Goal: Task Accomplishment & Management: Use online tool/utility

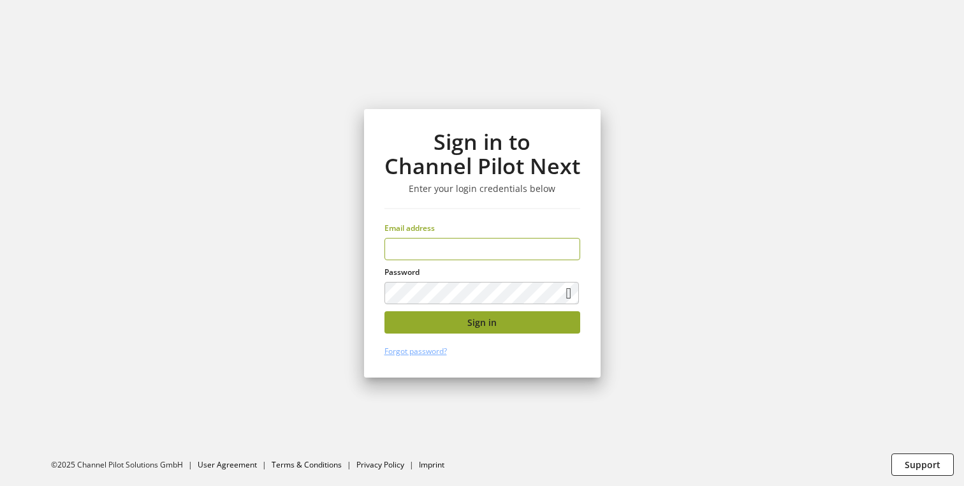
type input "**********"
click at [486, 328] on span "Sign in" at bounding box center [481, 321] width 29 height 13
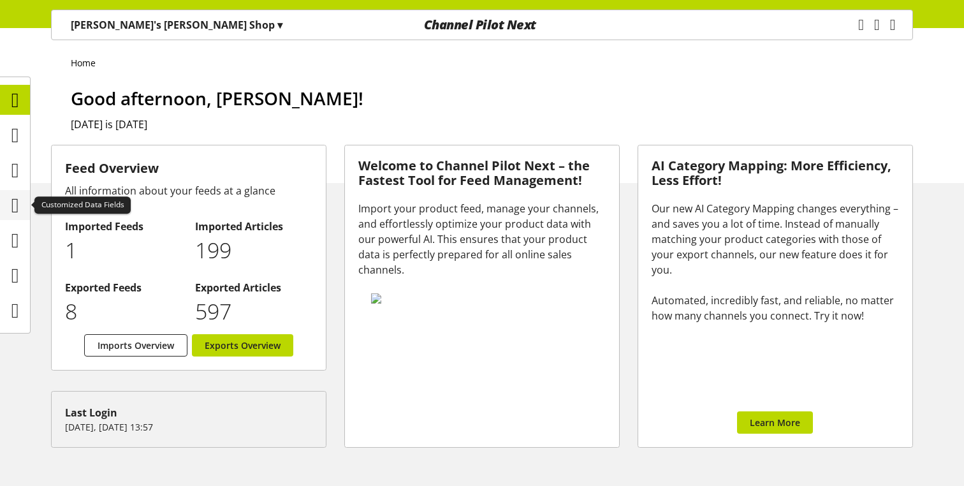
click at [11, 196] on icon at bounding box center [15, 204] width 8 height 25
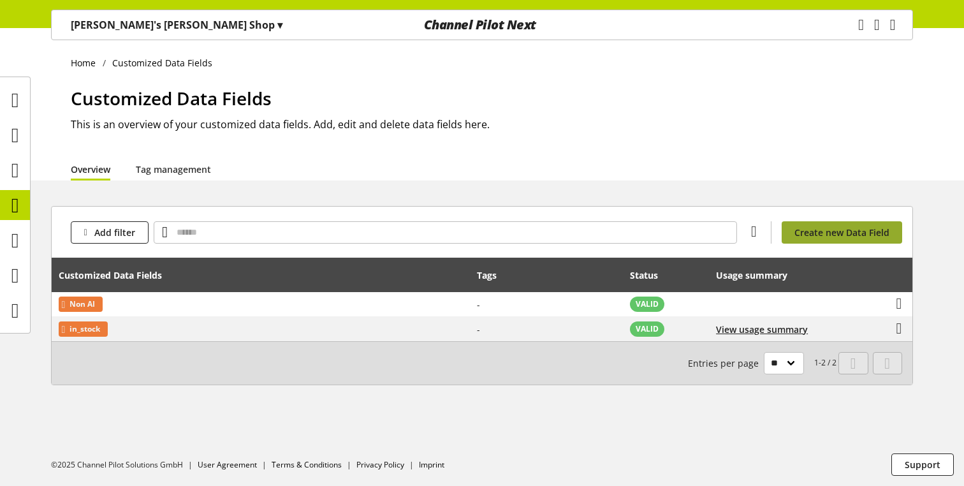
click at [812, 234] on span "Create new Data Field" at bounding box center [841, 232] width 95 height 13
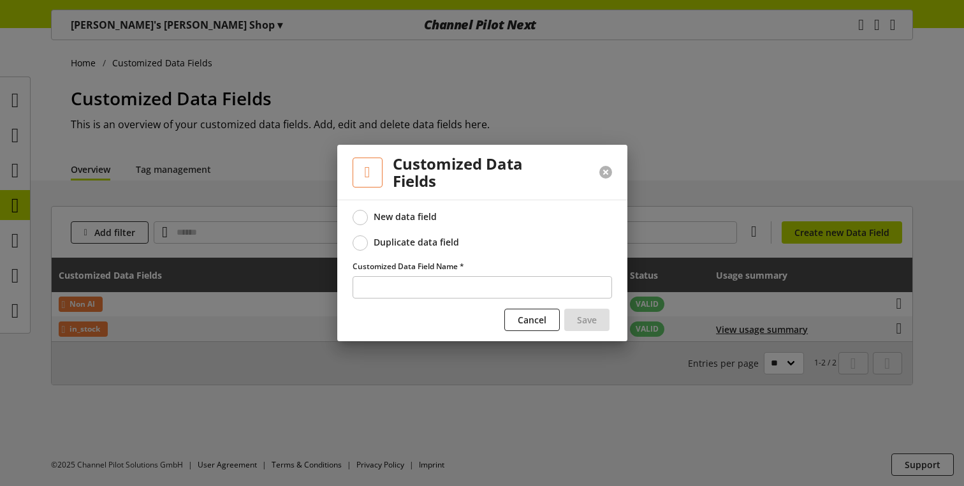
click at [606, 170] on button at bounding box center [605, 172] width 13 height 13
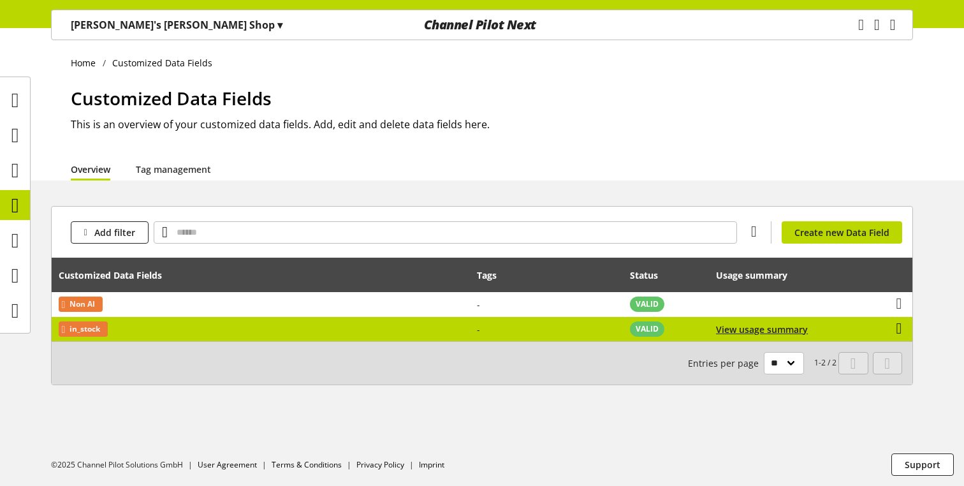
click at [896, 333] on icon at bounding box center [899, 328] width 6 height 23
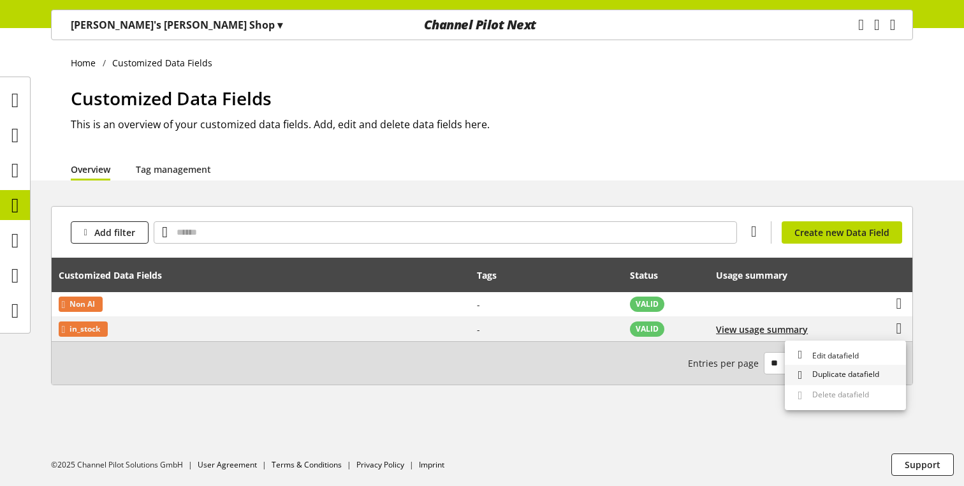
click at [824, 373] on span "Duplicate datafield" at bounding box center [843, 374] width 72 height 13
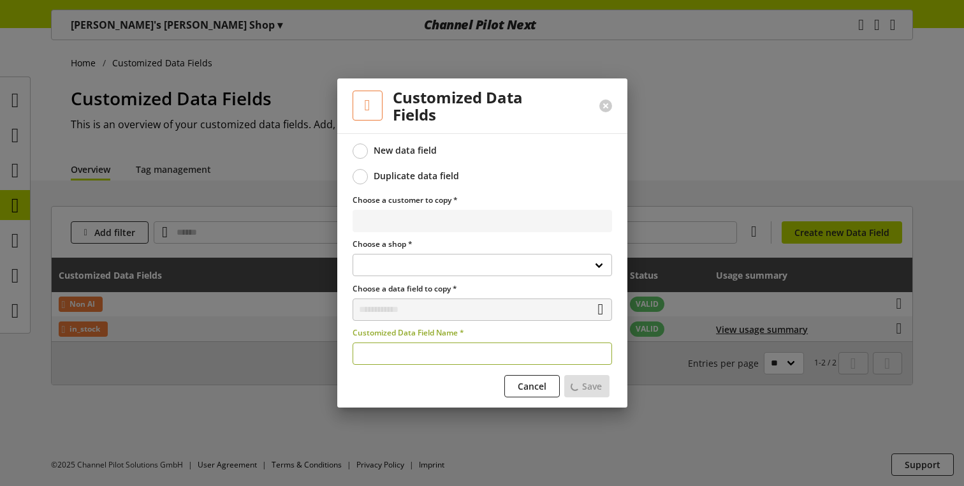
select select
select select "**********"
type input "**********"
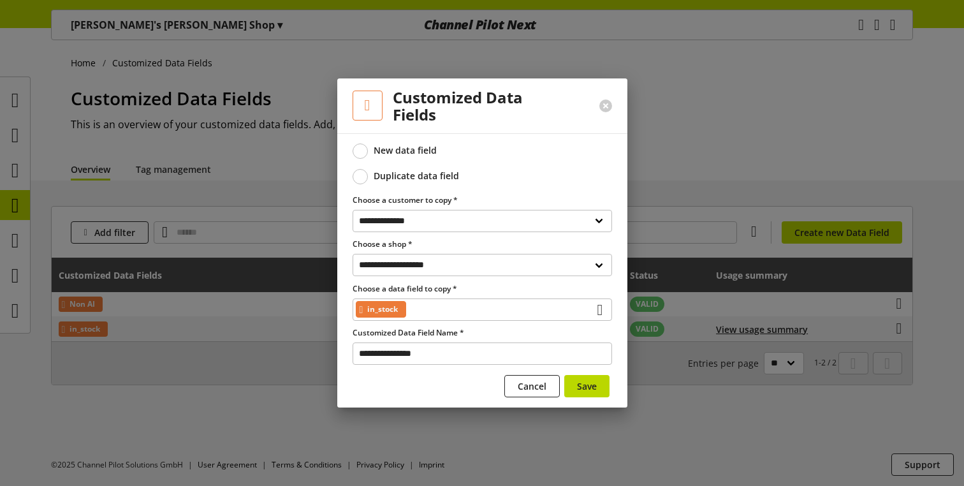
click at [363, 151] on span at bounding box center [359, 150] width 15 height 15
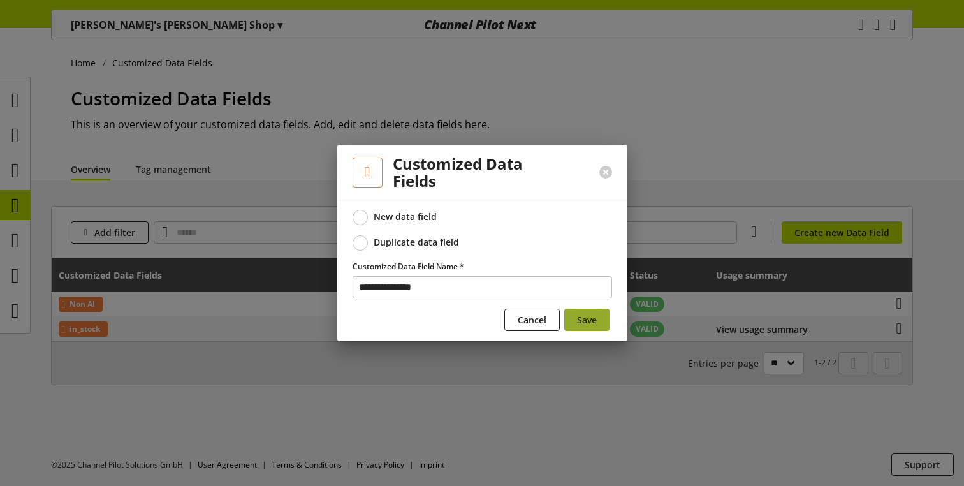
click at [597, 318] on button "Save" at bounding box center [586, 319] width 45 height 22
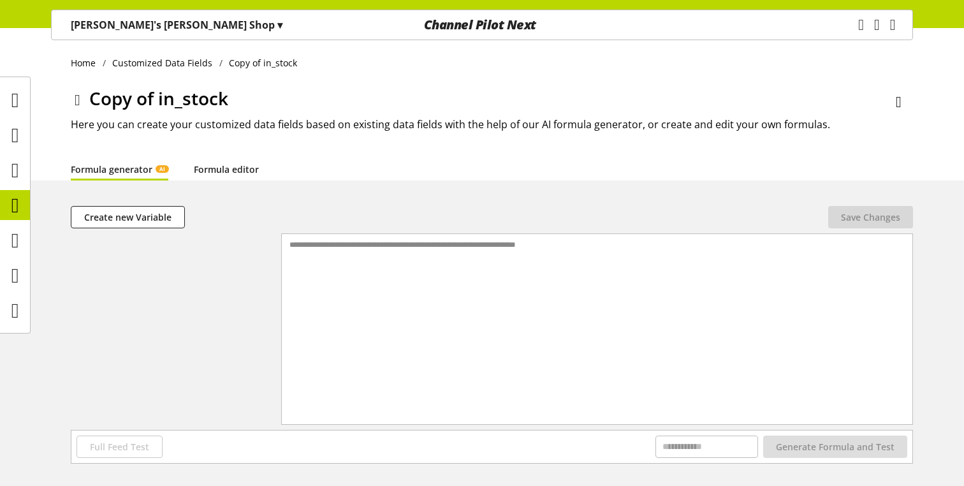
click at [231, 173] on link "Formula editor" at bounding box center [226, 169] width 65 height 13
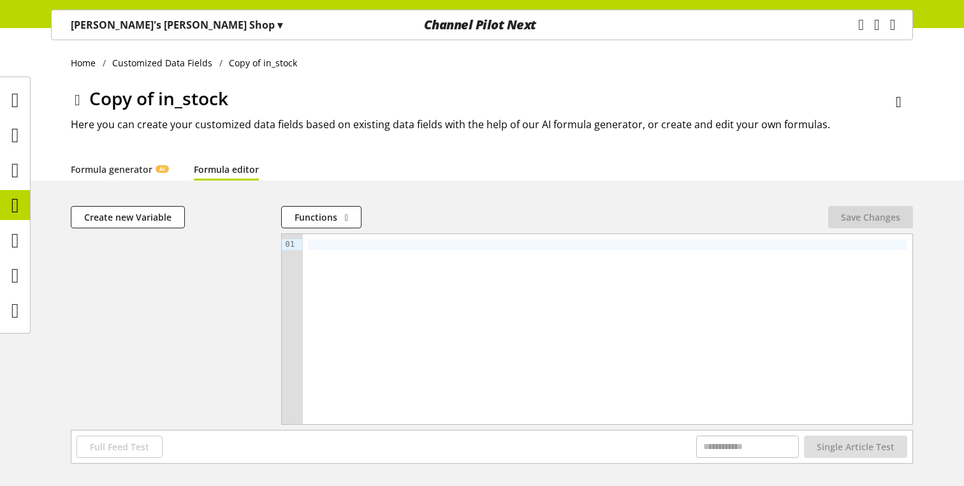
click at [66, 105] on div "Home Customized Data Fields Copy of in_stock Copy of in_stock Here you can crea…" at bounding box center [482, 104] width 964 height 152
click at [75, 100] on icon at bounding box center [78, 100] width 6 height 23
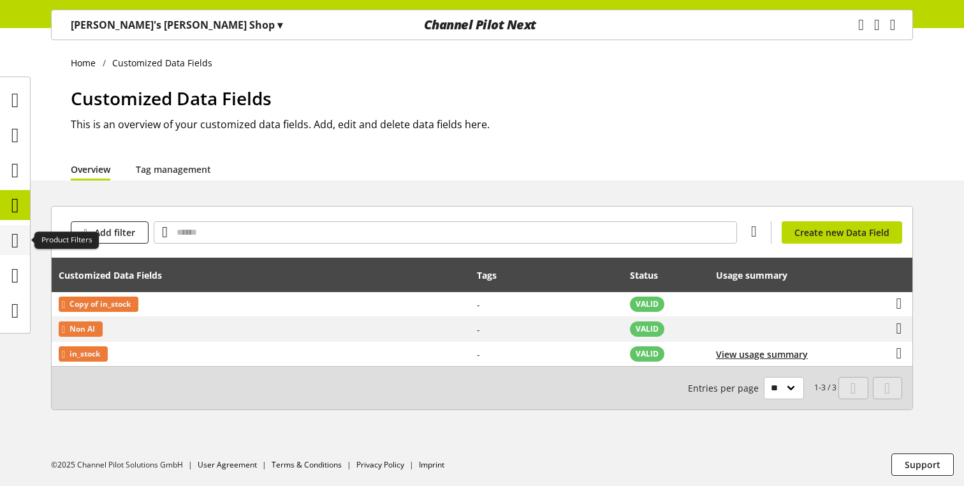
click at [19, 244] on icon at bounding box center [15, 240] width 8 height 25
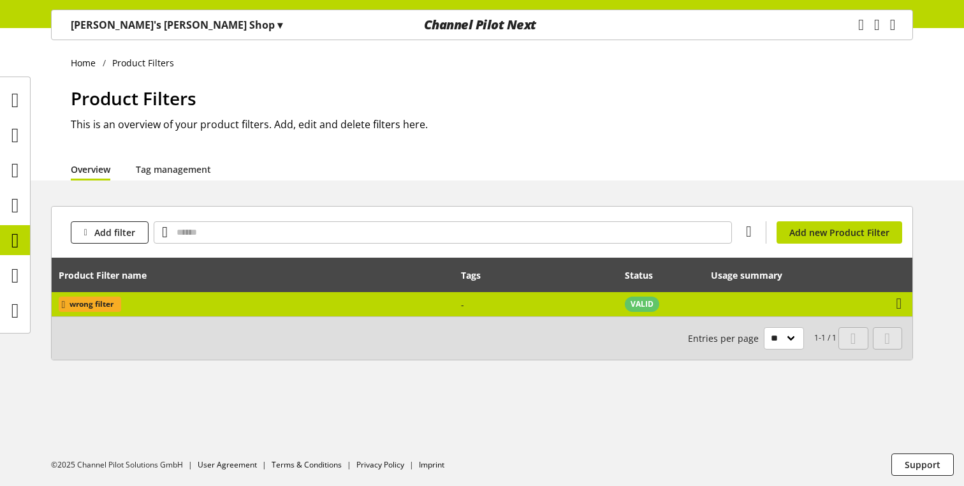
click at [264, 301] on td "wrong filter" at bounding box center [253, 304] width 403 height 24
click at [902, 305] on icon at bounding box center [899, 303] width 6 height 23
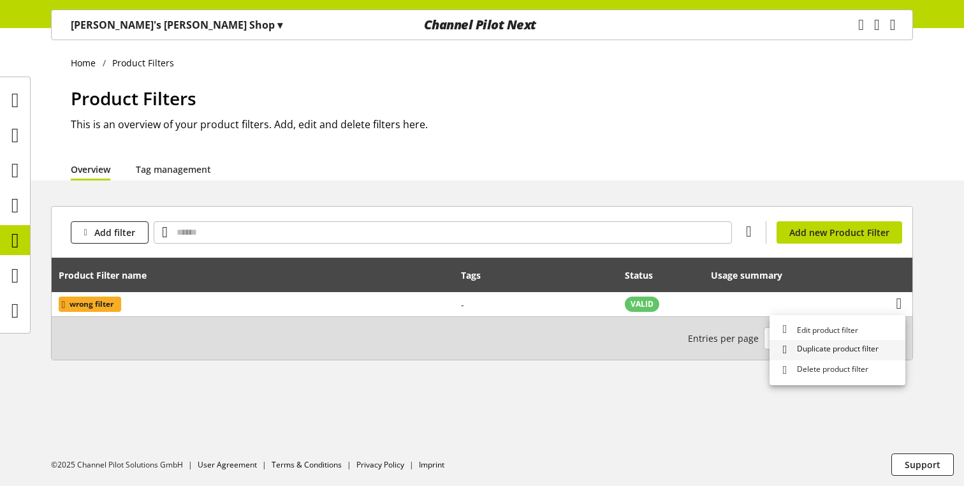
click at [836, 352] on span "Duplicate product filter" at bounding box center [834, 349] width 87 height 13
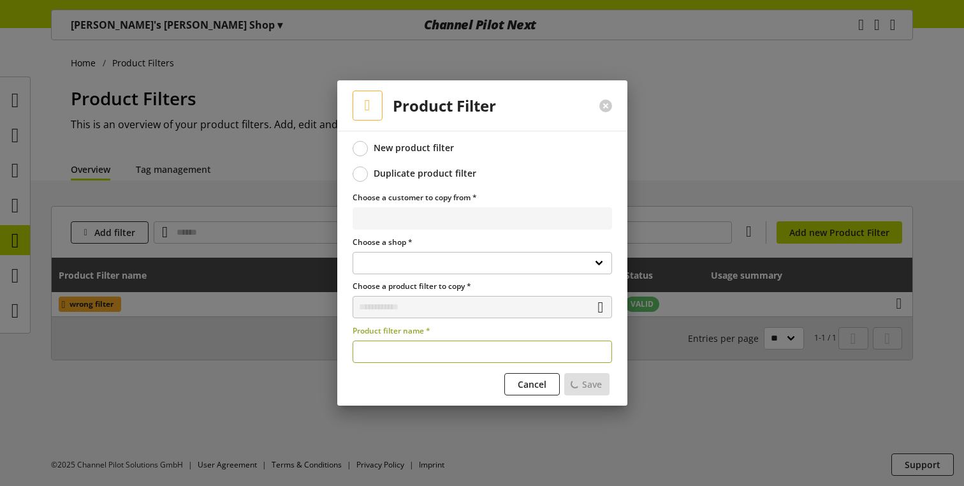
select select
select select "**********"
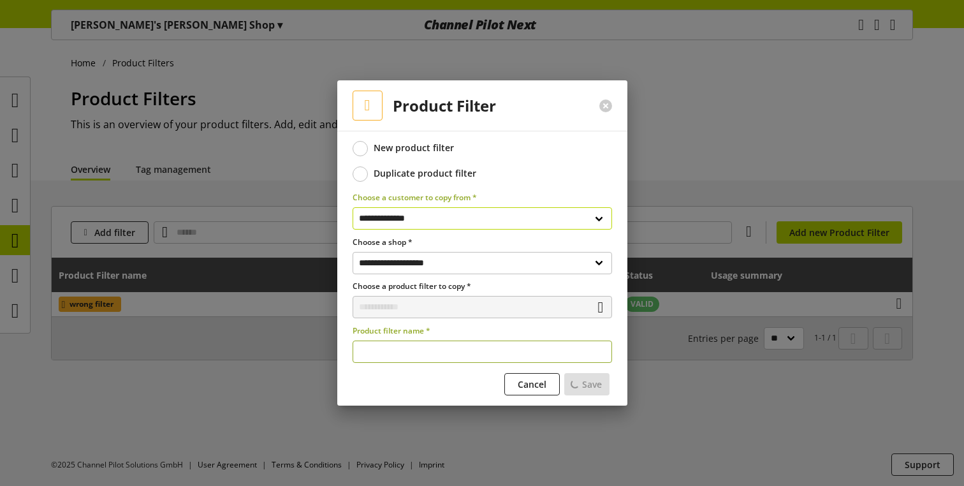
type input "**********"
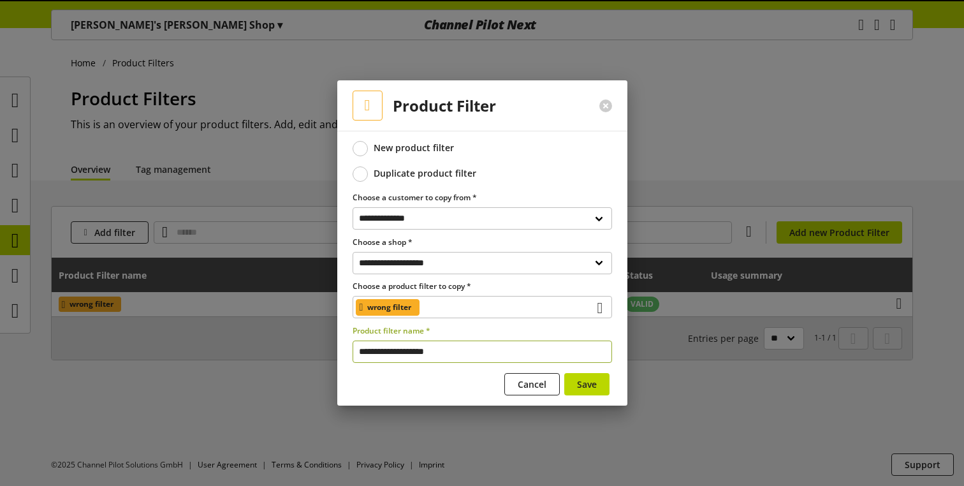
click at [430, 145] on div "New product filter" at bounding box center [413, 147] width 80 height 11
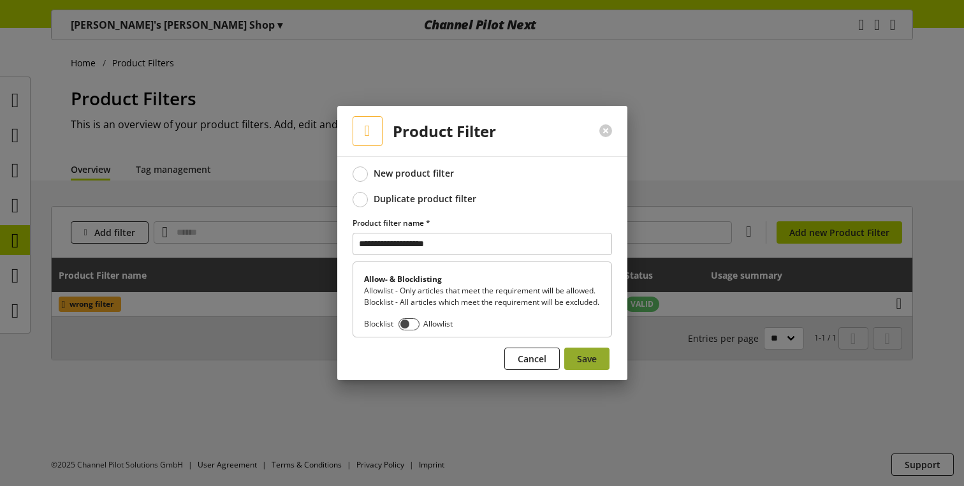
click at [593, 365] on span "Save" at bounding box center [587, 358] width 20 height 13
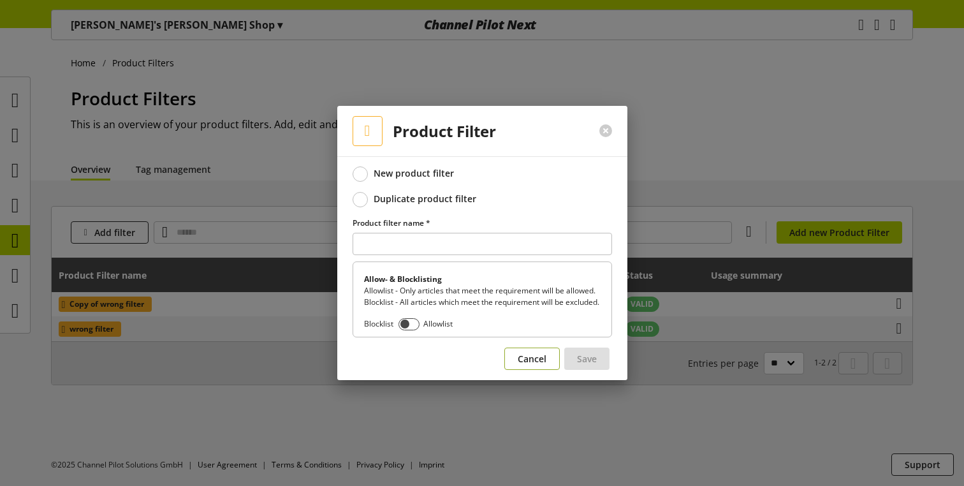
click at [523, 361] on span "Cancel" at bounding box center [531, 358] width 29 height 13
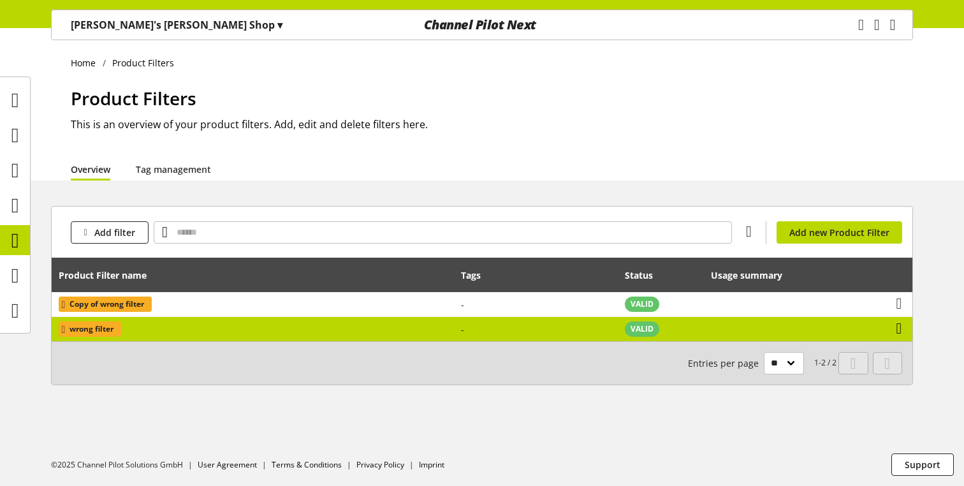
click at [896, 326] on icon at bounding box center [899, 328] width 6 height 23
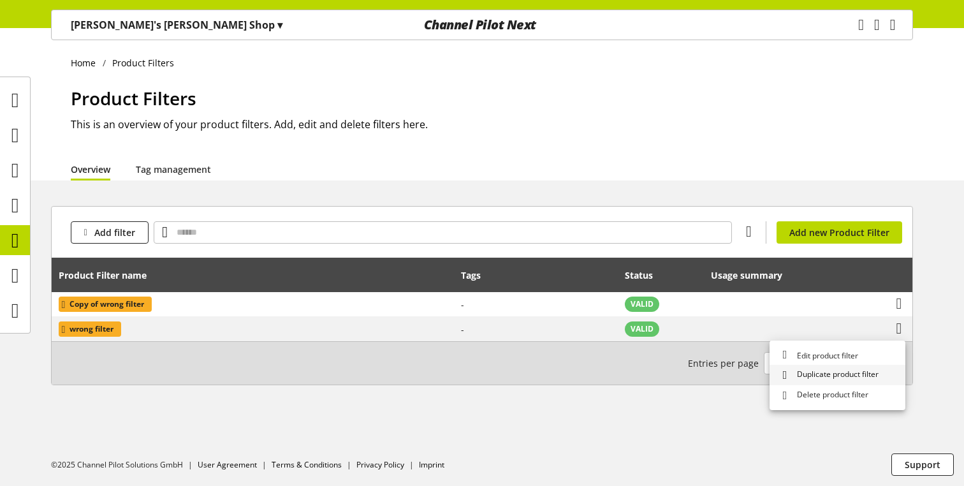
click at [815, 374] on span "Duplicate product filter" at bounding box center [834, 374] width 87 height 13
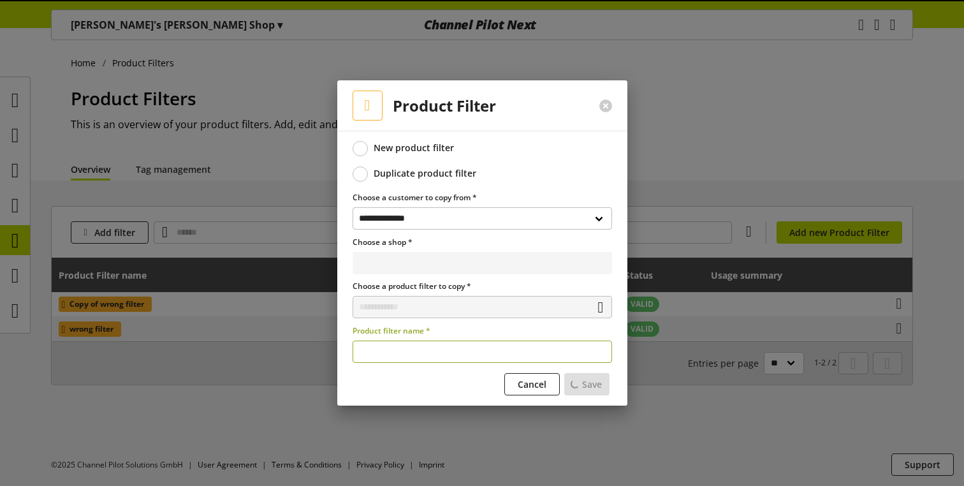
select select "**********"
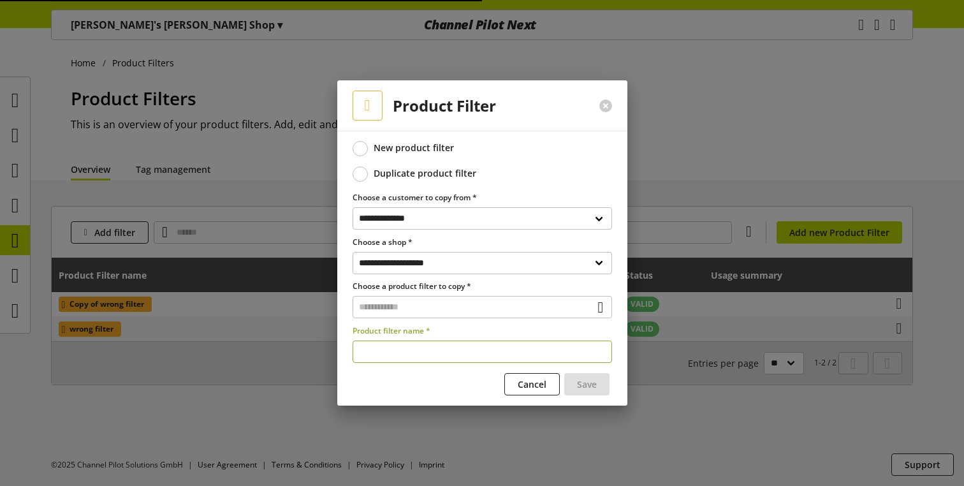
type input "**********"
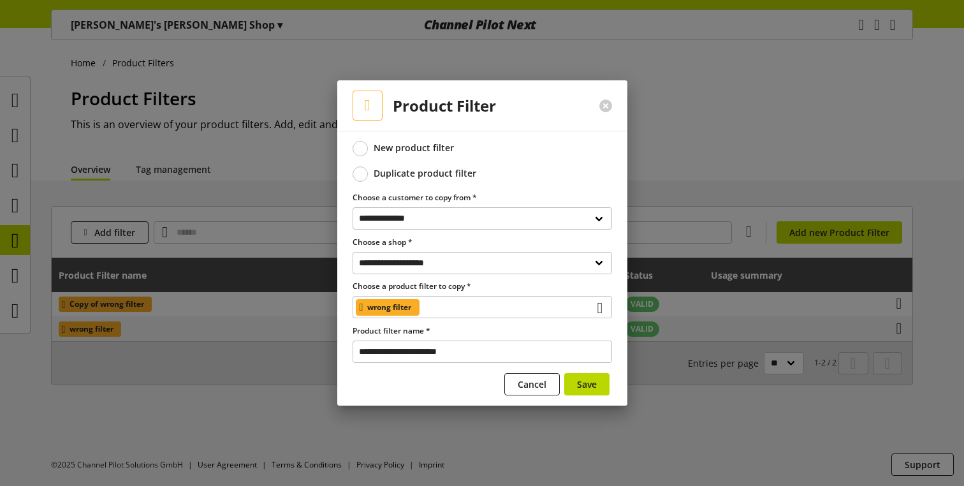
click at [391, 146] on div "New product filter" at bounding box center [413, 147] width 80 height 11
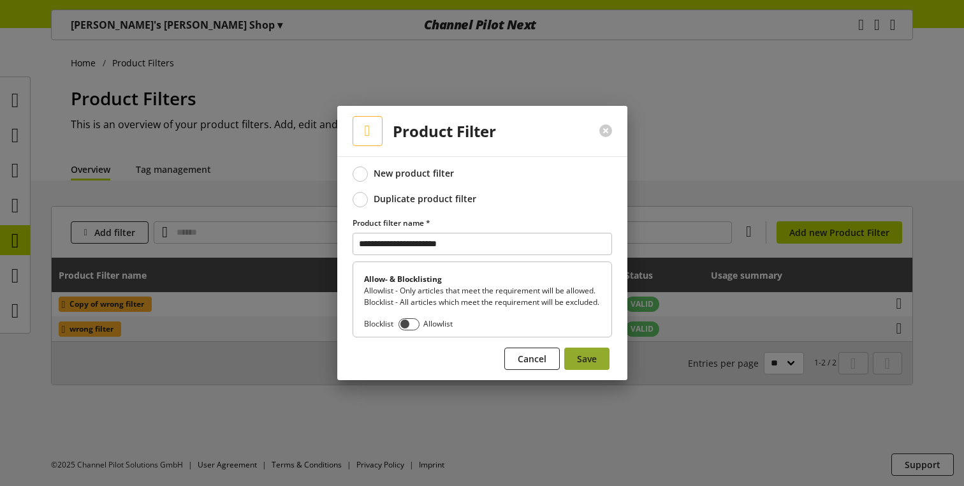
click at [591, 365] on span "Save" at bounding box center [587, 358] width 20 height 13
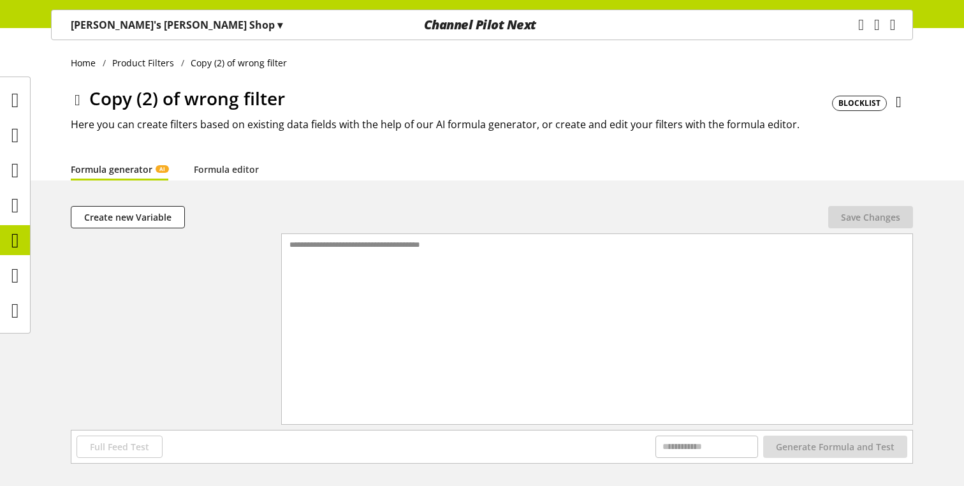
click at [80, 110] on icon at bounding box center [78, 100] width 6 height 23
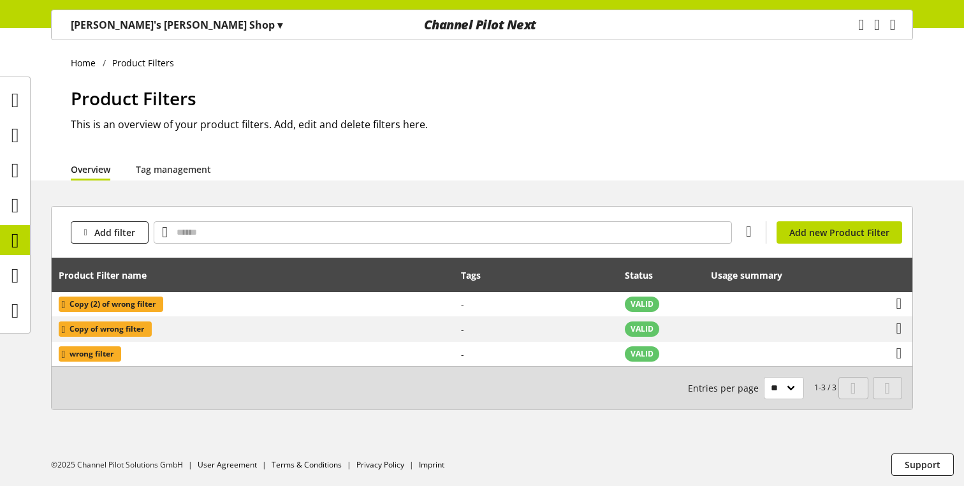
click at [0, 485] on c008a84d-4a11-4f96-a9b5-93017bda9a17 at bounding box center [0, 486] width 0 height 0
click at [855, 24] on icon "main navigation" at bounding box center [861, 25] width 13 height 24
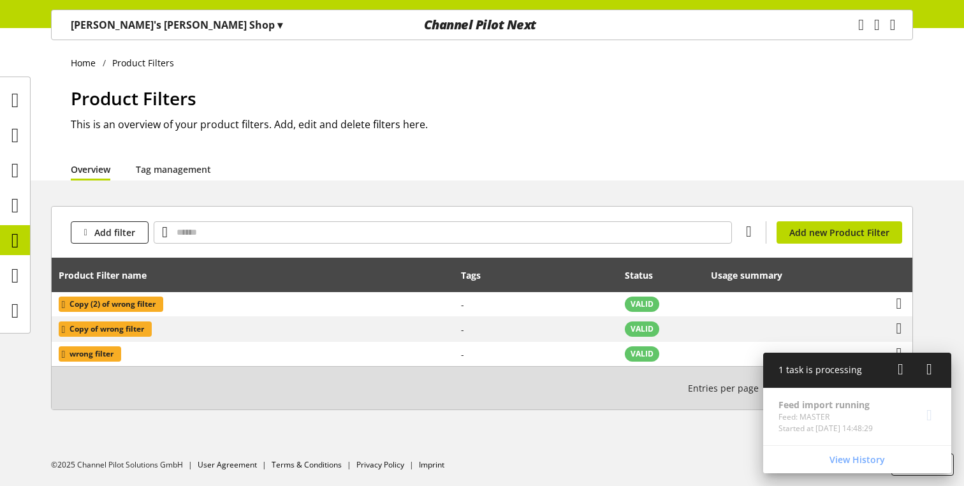
click at [932, 375] on icon at bounding box center [929, 369] width 6 height 23
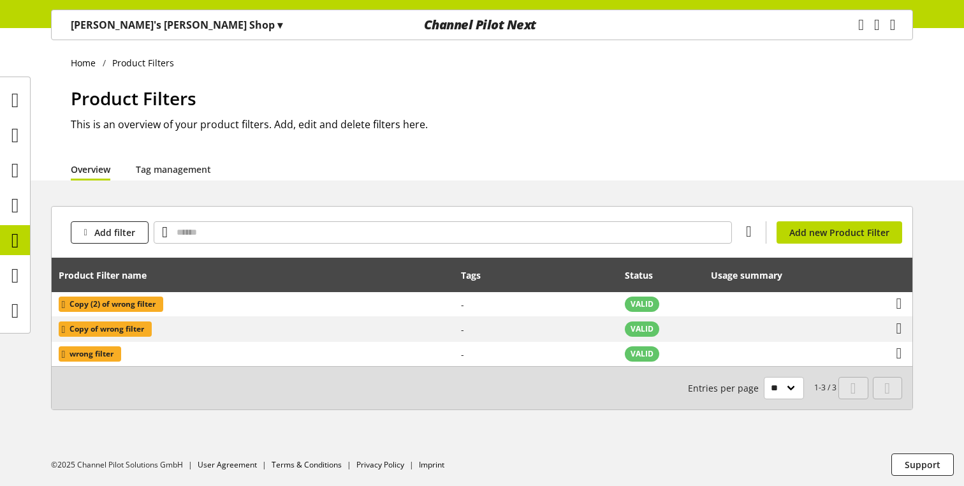
click at [189, 24] on div "[PERSON_NAME]'s [PERSON_NAME] Shop ▾" at bounding box center [176, 24] width 242 height 23
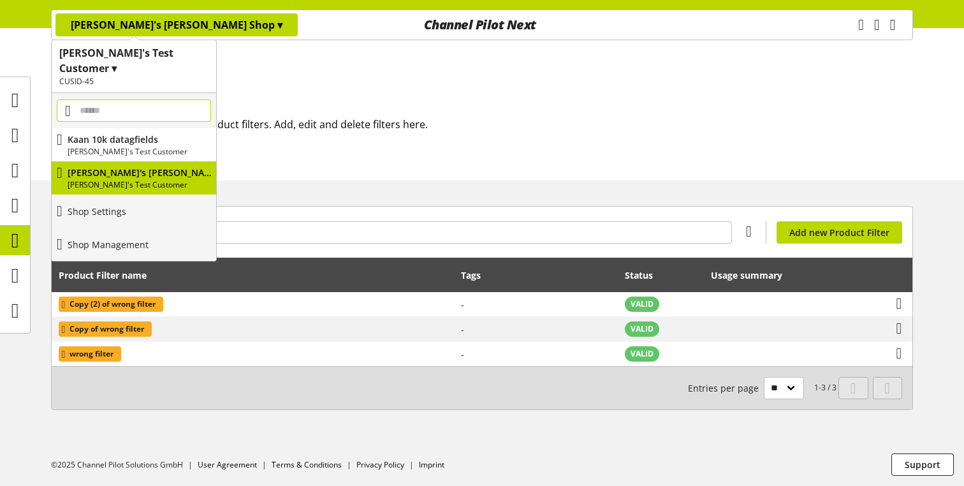
click at [159, 99] on input "main navigation" at bounding box center [134, 110] width 154 height 22
click at [485, 105] on h1 "Product Filters" at bounding box center [492, 98] width 842 height 27
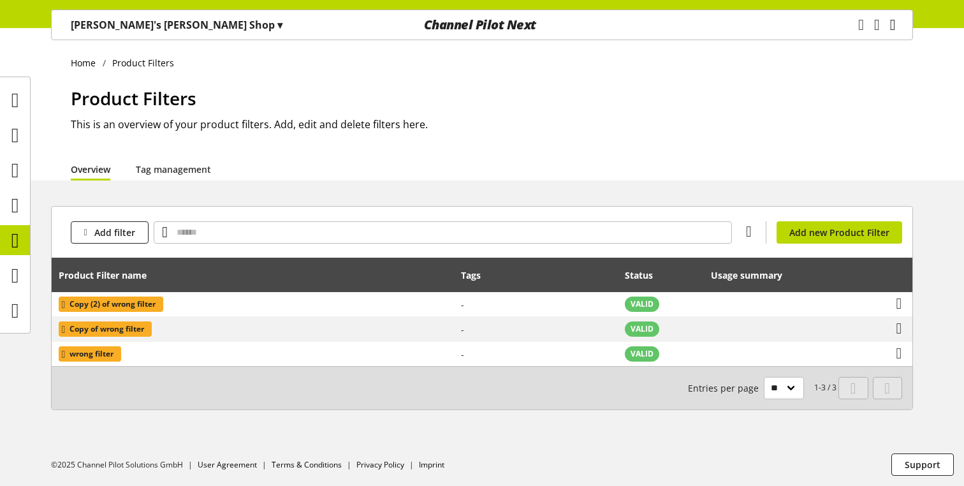
click at [890, 31] on icon "main navigation" at bounding box center [893, 24] width 6 height 23
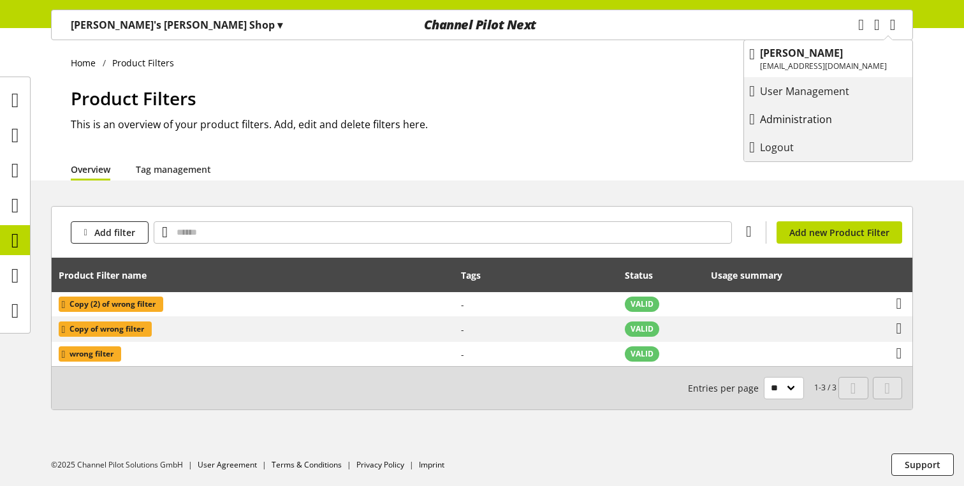
click at [816, 112] on p "Administration" at bounding box center [809, 119] width 98 height 15
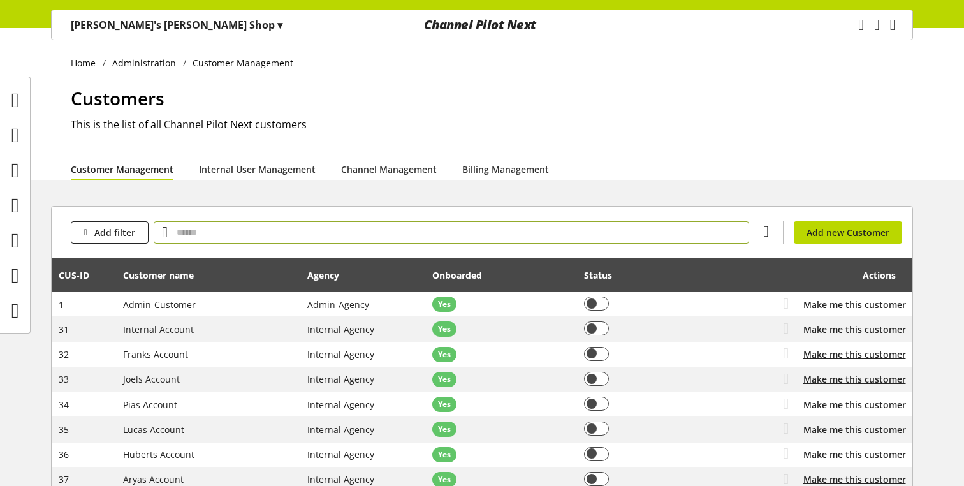
click at [264, 236] on input "text" at bounding box center [451, 232] width 595 height 22
type input "*****"
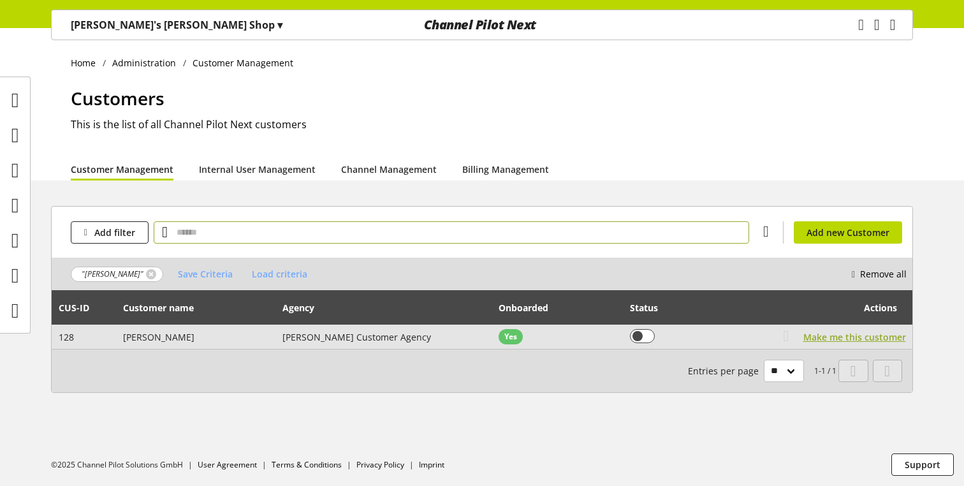
click at [827, 342] on span "Make me this customer" at bounding box center [854, 336] width 103 height 13
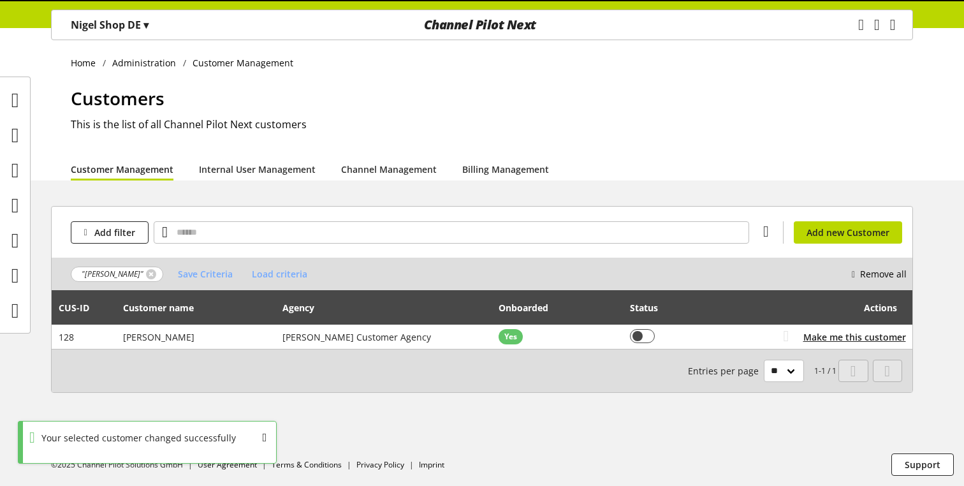
click at [96, 28] on p "[PERSON_NAME] Shop DE ▾" at bounding box center [110, 24] width 78 height 15
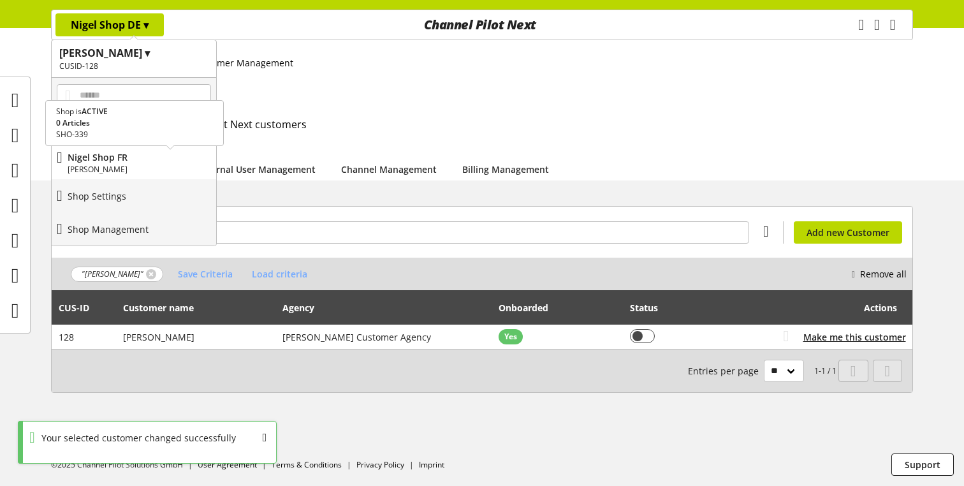
click at [112, 166] on p "[PERSON_NAME]" at bounding box center [139, 169] width 143 height 11
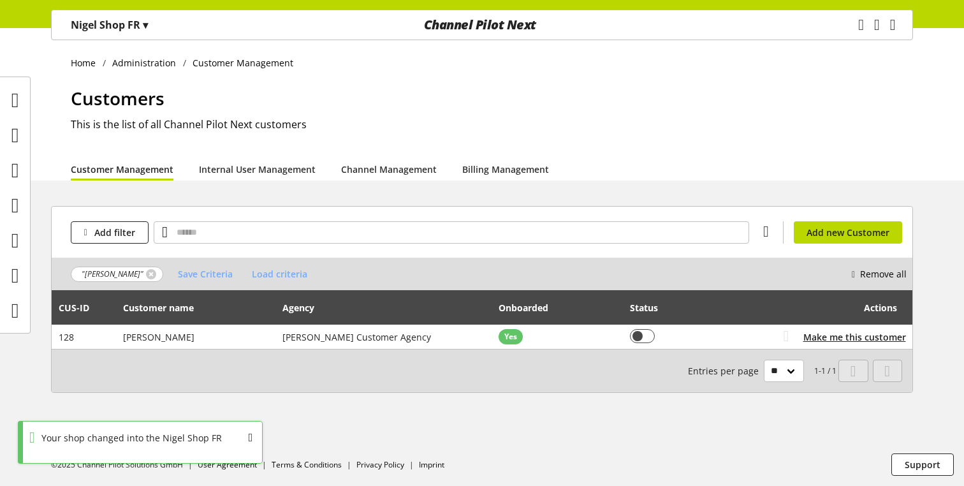
click at [127, 20] on p "[PERSON_NAME] Shop FR ▾" at bounding box center [109, 24] width 77 height 15
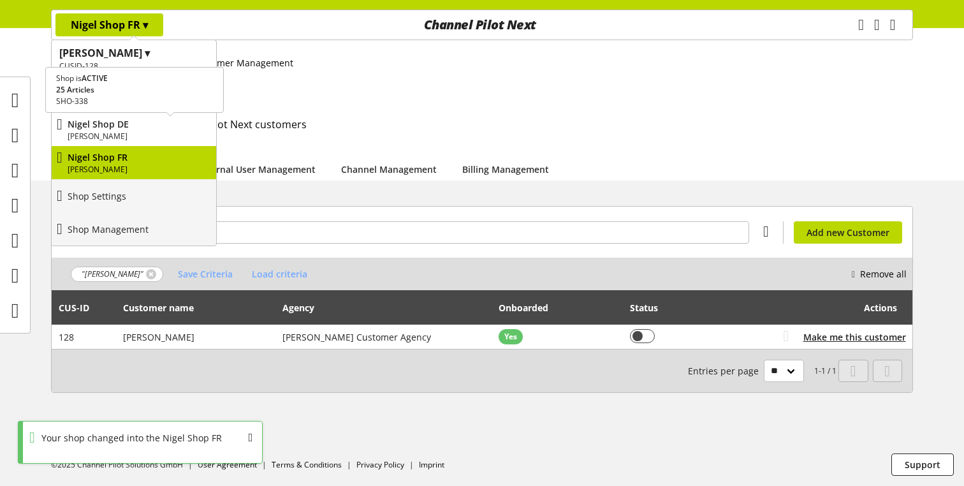
click at [115, 128] on p "Nigel Shop DE" at bounding box center [139, 123] width 143 height 13
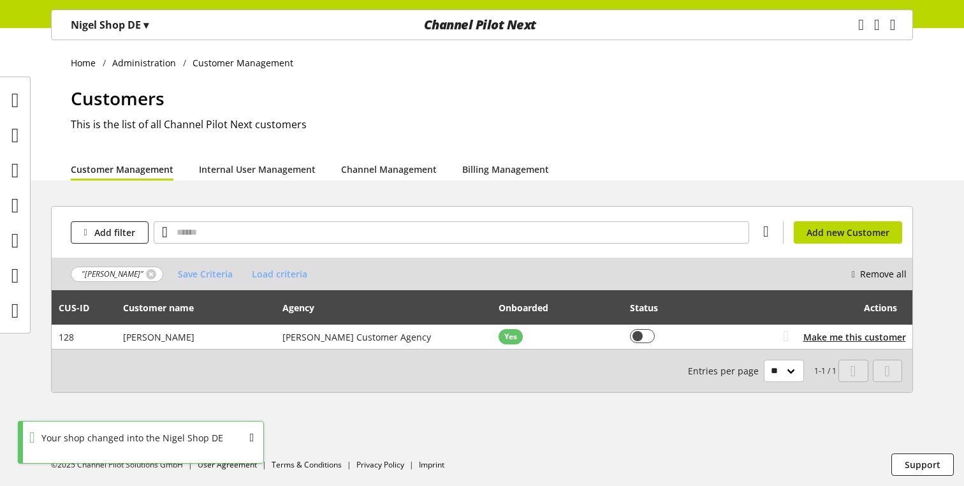
click at [858, 35] on span "main navigation" at bounding box center [861, 24] width 6 height 23
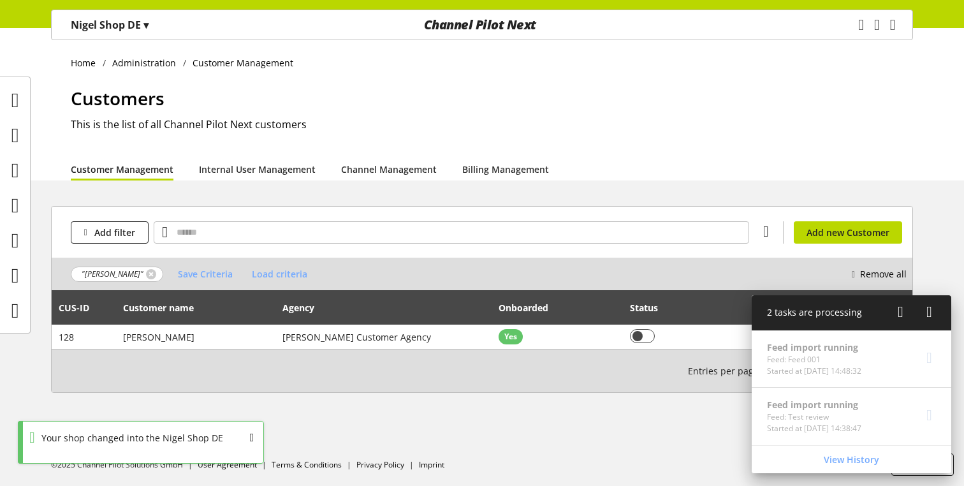
click at [721, 96] on h1 "Customers" at bounding box center [492, 98] width 842 height 27
click at [811, 431] on div "Feed import running Feed: Test review Started at [DATE] 14:38:47" at bounding box center [850, 415] width 199 height 57
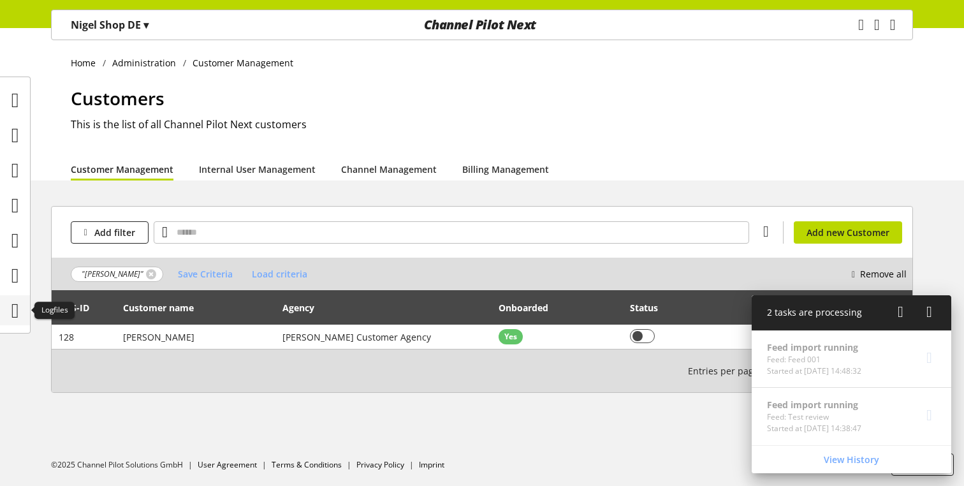
click at [19, 317] on icon at bounding box center [15, 310] width 8 height 25
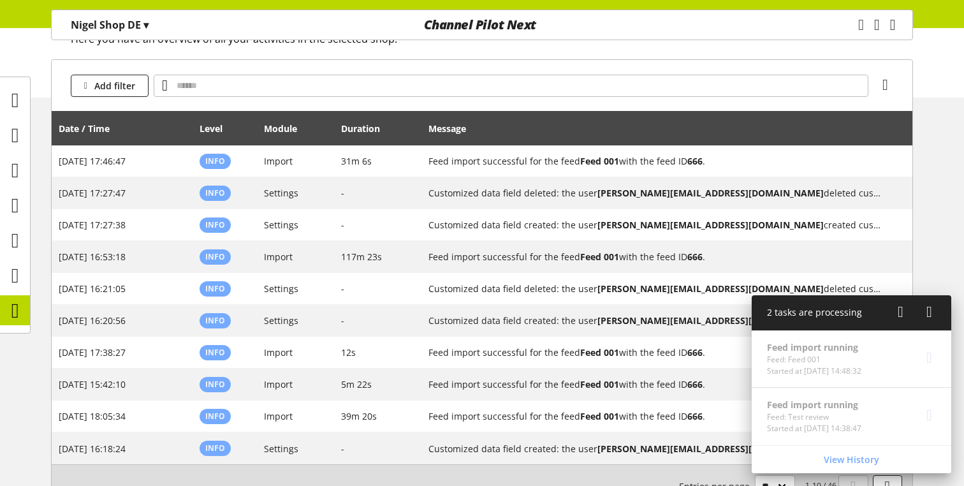
scroll to position [40, 0]
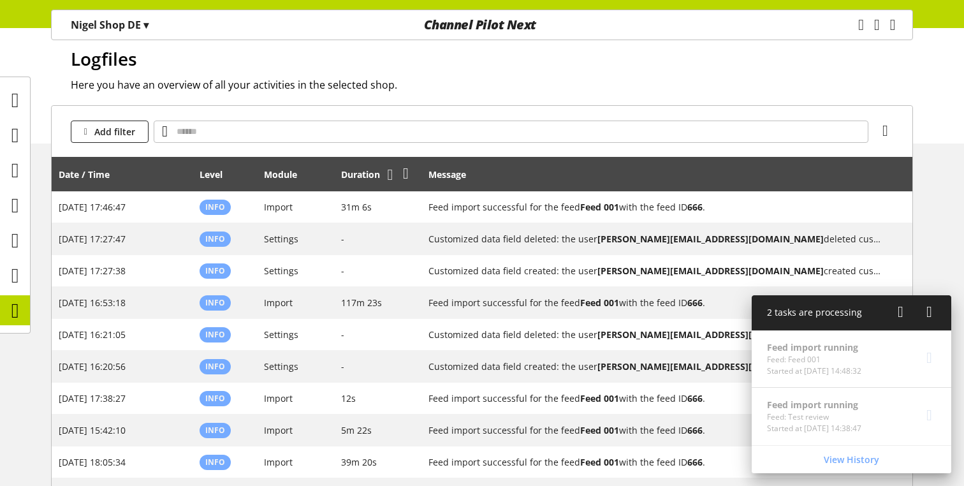
click at [390, 182] on icon at bounding box center [390, 174] width 6 height 23
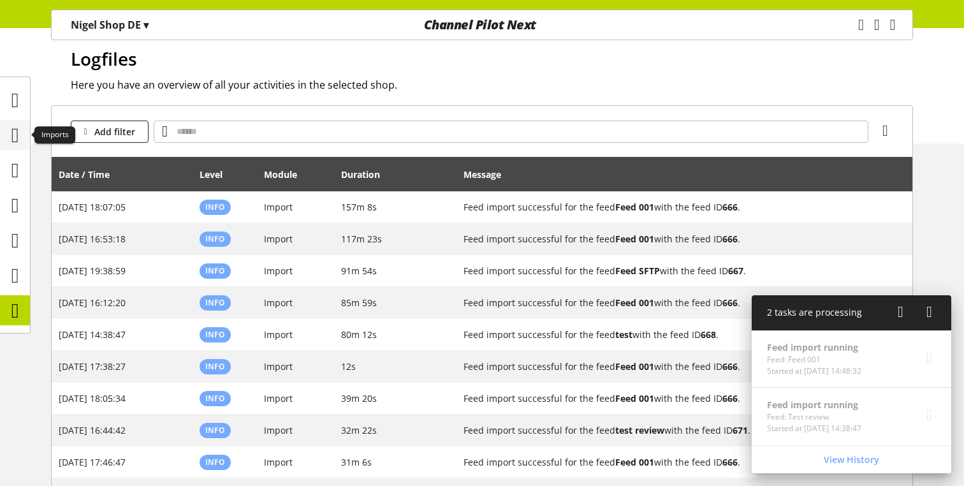
click at [19, 141] on icon at bounding box center [15, 134] width 8 height 25
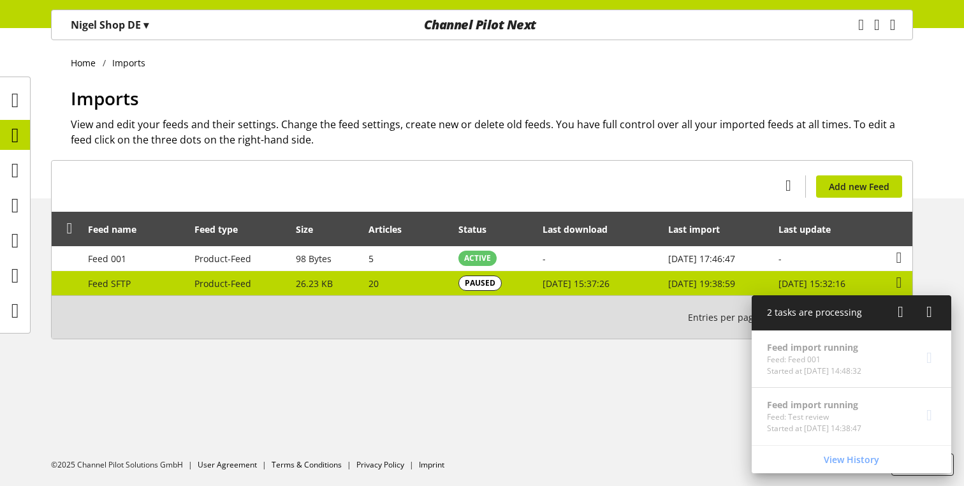
scroll to position [40, 0]
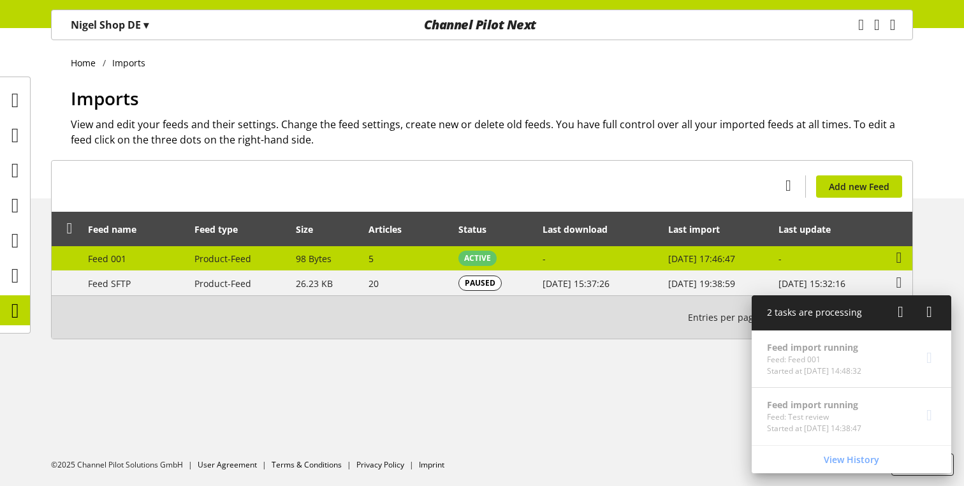
scroll to position [40, 0]
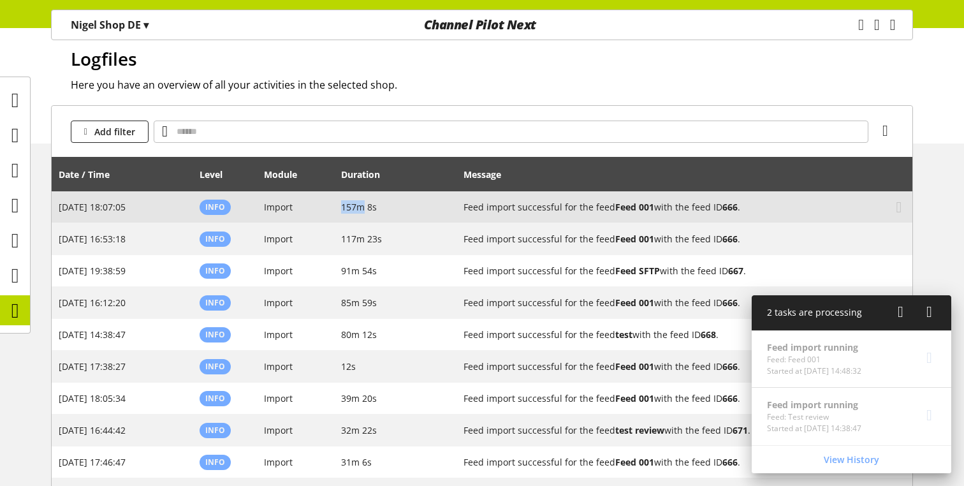
drag, startPoint x: 335, startPoint y: 207, endPoint x: 361, endPoint y: 207, distance: 25.5
click at [361, 207] on td "157m 8s" at bounding box center [395, 207] width 123 height 32
click at [354, 206] on span "157m 8s" at bounding box center [359, 207] width 36 height 12
drag, startPoint x: 354, startPoint y: 206, endPoint x: 338, endPoint y: 206, distance: 15.9
click at [338, 206] on td "157m 8s" at bounding box center [395, 207] width 123 height 32
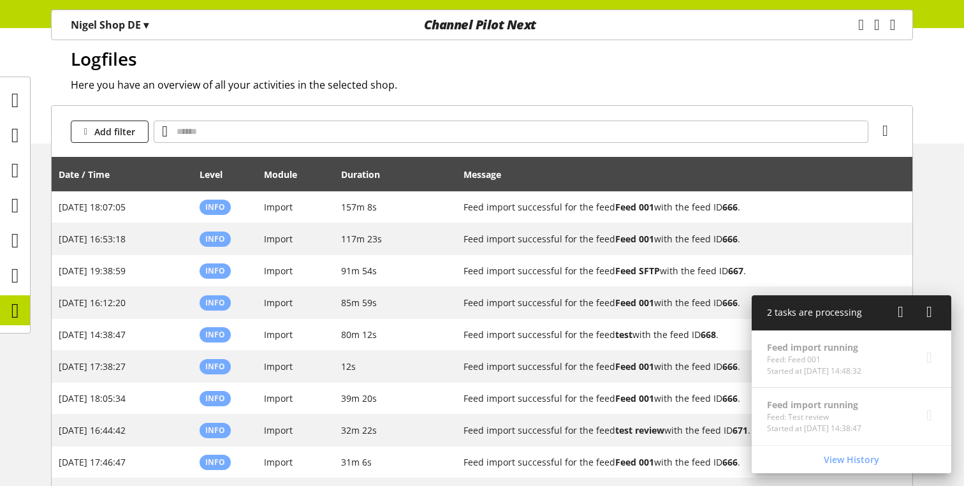
click at [612, 62] on h1 "Logfiles" at bounding box center [492, 58] width 842 height 27
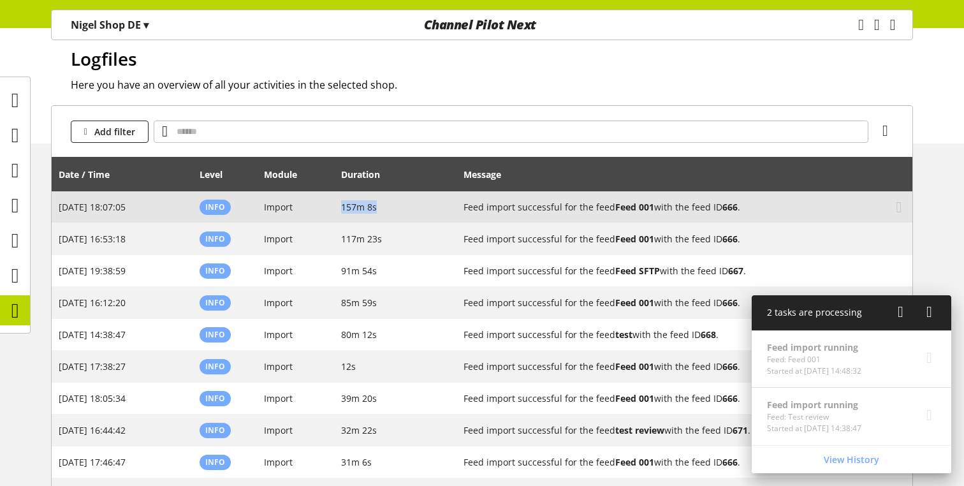
drag, startPoint x: 339, startPoint y: 211, endPoint x: 405, endPoint y: 211, distance: 65.6
click at [405, 211] on td "157m 8s" at bounding box center [395, 207] width 123 height 32
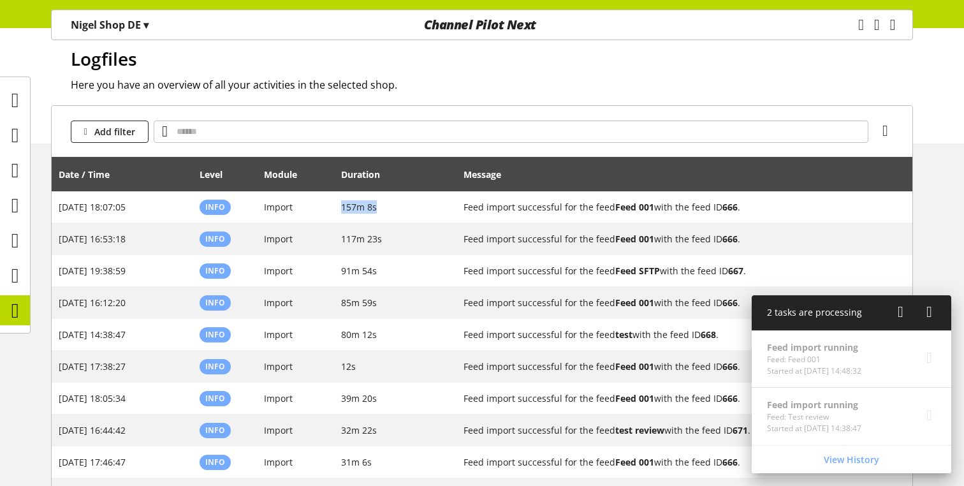
copy span "157m 8s"
